Goal: Check status: Check status

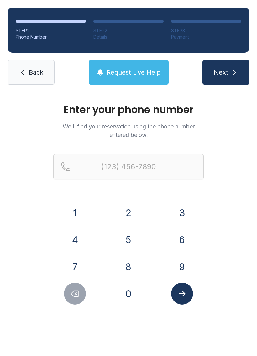
click at [132, 215] on button "2" at bounding box center [129, 213] width 22 height 22
click at [127, 303] on button "0" at bounding box center [129, 294] width 22 height 22
click at [129, 242] on button "5" at bounding box center [129, 240] width 22 height 22
click at [187, 268] on button "9" at bounding box center [182, 267] width 22 height 22
click at [80, 238] on button "4" at bounding box center [75, 240] width 22 height 22
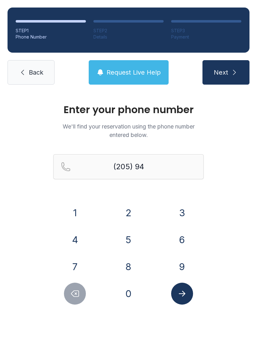
click at [134, 271] on button "8" at bounding box center [129, 267] width 22 height 22
click at [134, 239] on button "5" at bounding box center [129, 240] width 22 height 22
click at [186, 269] on button "9" at bounding box center [182, 267] width 22 height 22
click at [133, 240] on button "5" at bounding box center [129, 240] width 22 height 22
click at [80, 261] on button "7" at bounding box center [75, 267] width 22 height 22
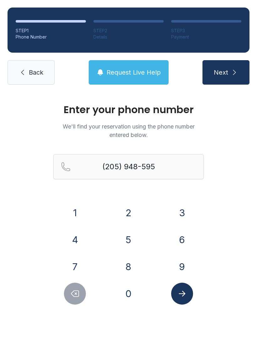
type input "[PHONE_NUMBER]"
click at [183, 294] on icon "Submit lookup form" at bounding box center [182, 294] width 7 height 6
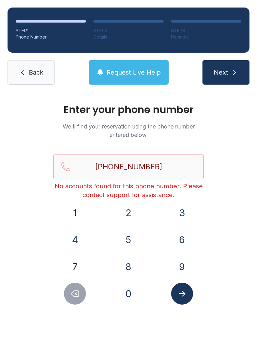
click at [142, 71] on span "Request Live Help" at bounding box center [134, 72] width 54 height 9
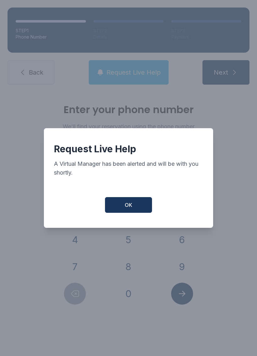
click at [139, 208] on button "OK" at bounding box center [128, 205] width 47 height 16
